Goal: Transaction & Acquisition: Purchase product/service

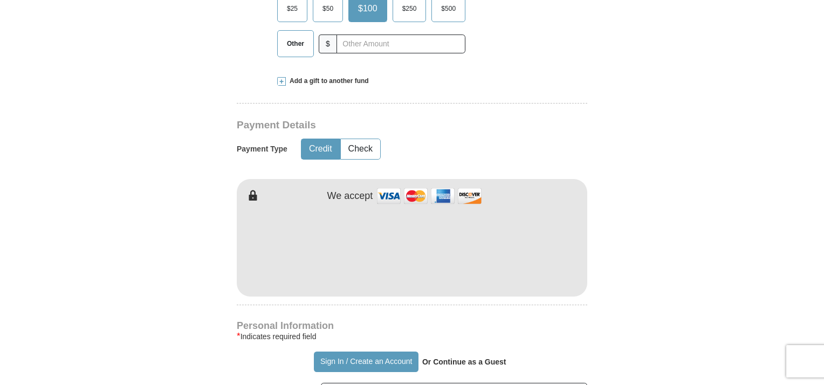
scroll to position [377, 0]
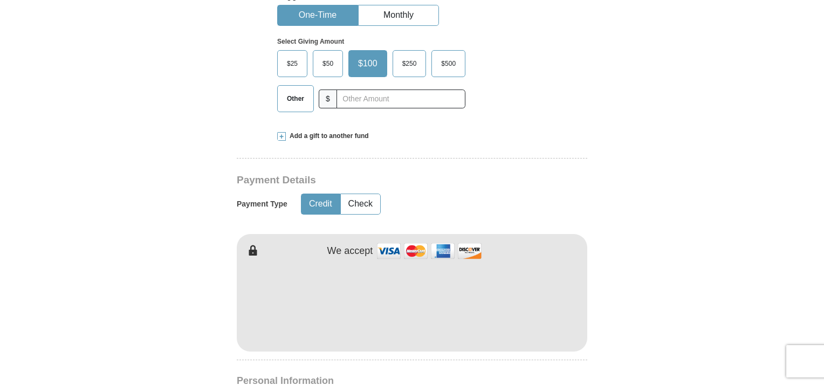
click at [282, 134] on span at bounding box center [281, 136] width 9 height 9
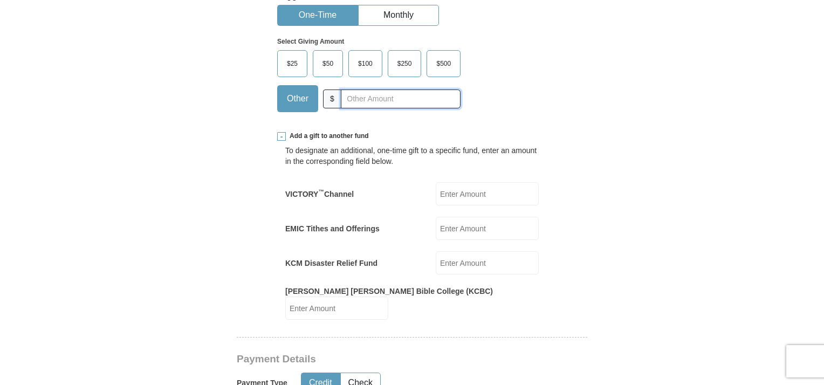
click at [365, 98] on input "text" at bounding box center [401, 99] width 120 height 19
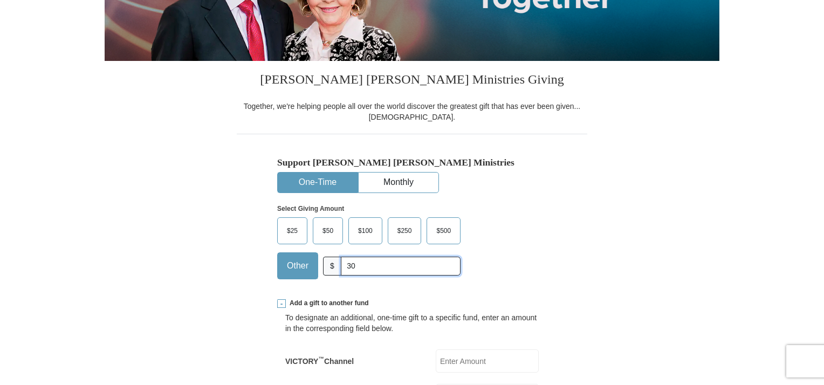
scroll to position [0, 0]
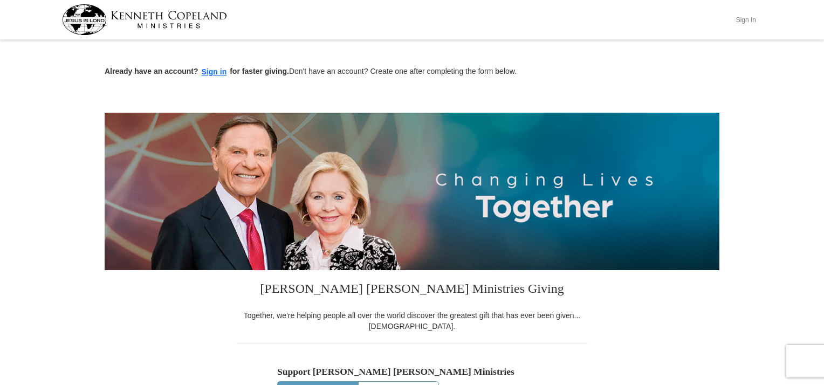
type input "30"
click at [745, 18] on button "Sign In" at bounding box center [746, 19] width 32 height 17
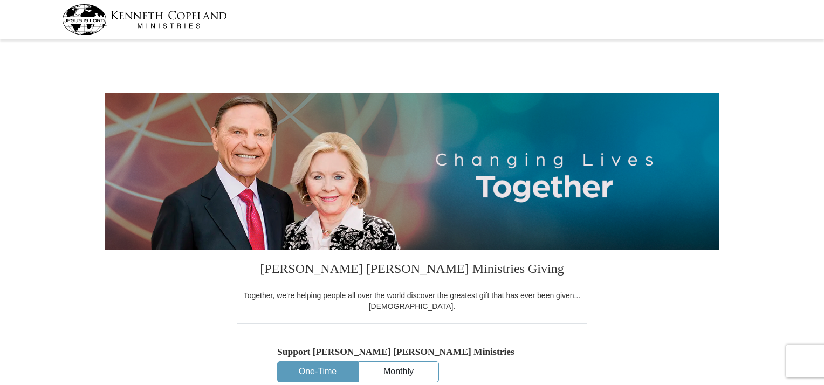
select select "FL"
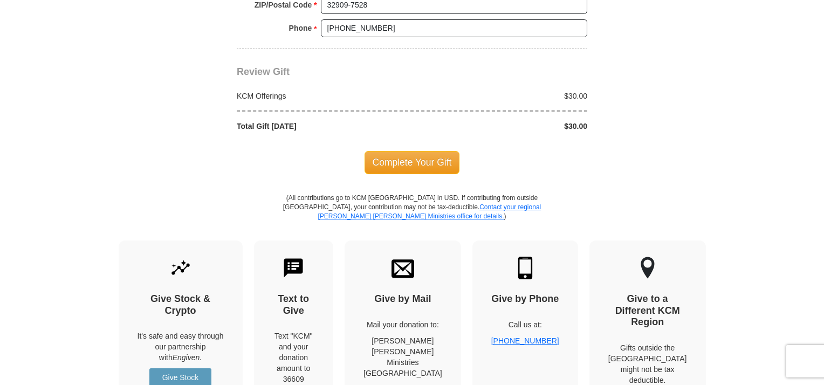
scroll to position [969, 0]
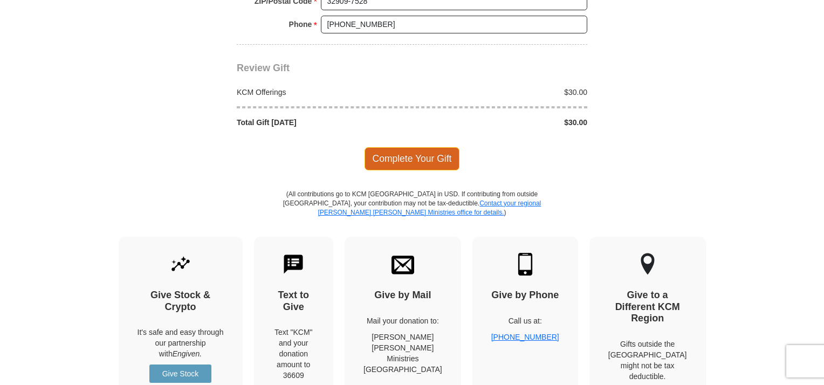
click at [387, 161] on span "Complete Your Gift" at bounding box center [413, 158] width 96 height 23
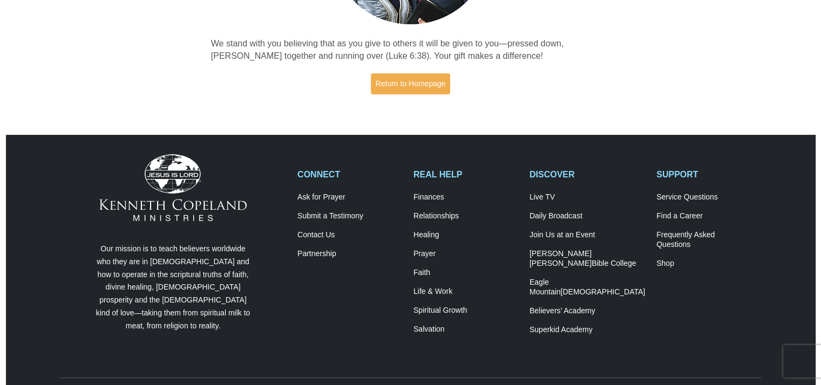
scroll to position [214, 0]
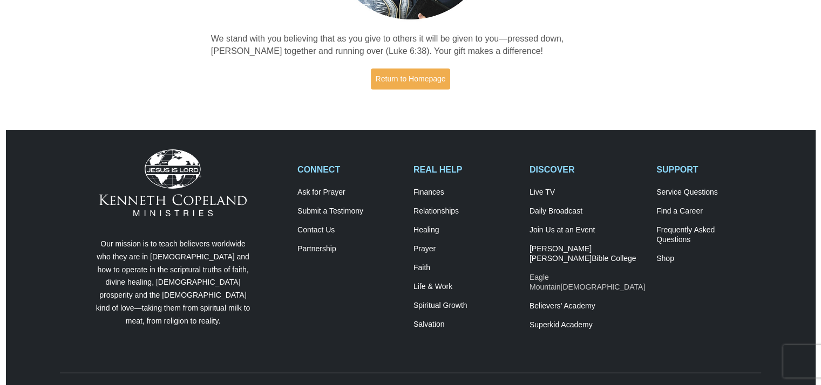
click at [559, 281] on link "Eagle Mountain International Church" at bounding box center [586, 282] width 115 height 19
